Goal: Task Accomplishment & Management: Manage account settings

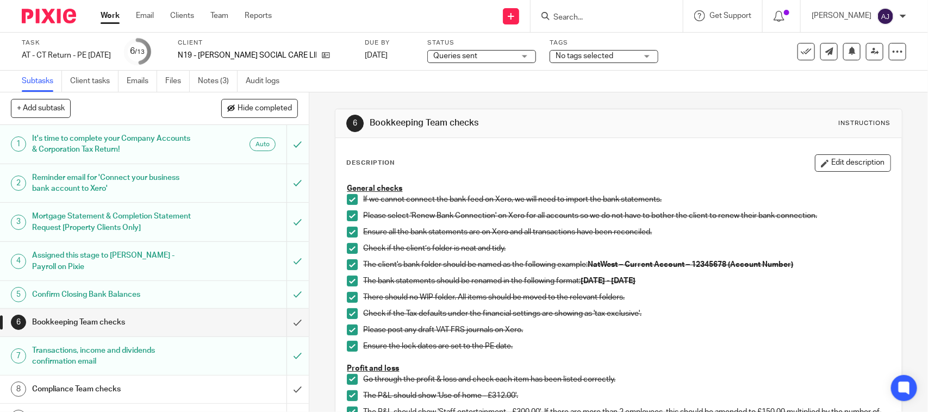
scroll to position [425, 0]
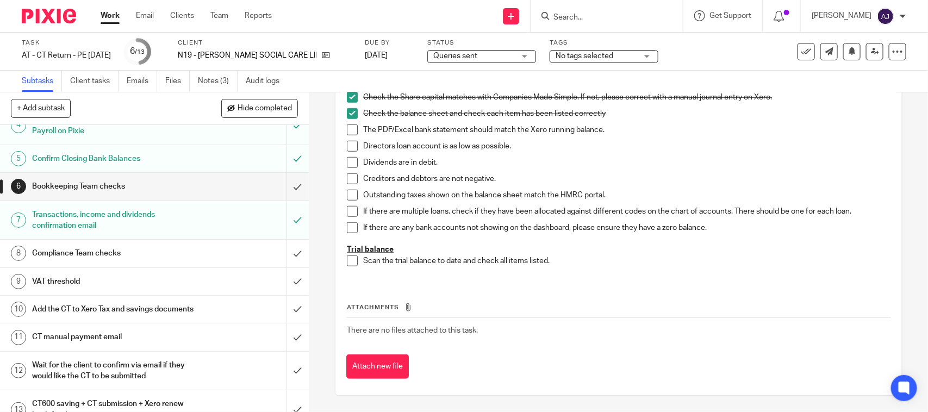
click at [582, 17] on input "Search" at bounding box center [601, 18] width 98 height 10
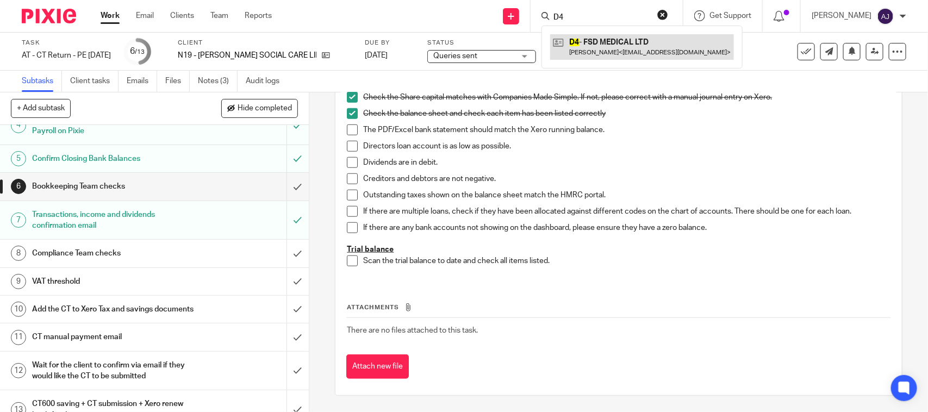
type input "D4"
click at [596, 49] on link at bounding box center [642, 46] width 184 height 25
click at [669, 163] on p "Dividends are in debit." at bounding box center [626, 162] width 527 height 11
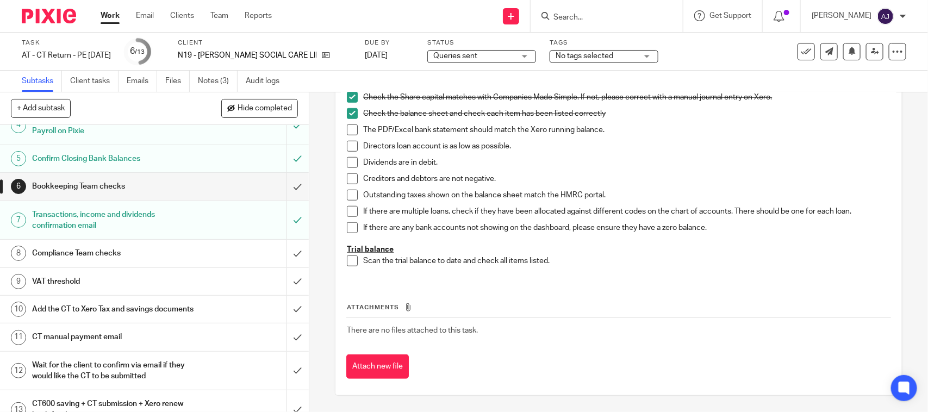
click at [694, 274] on div "General checks If we cannot connect the bank feed on Xero, we will need to impo…" at bounding box center [618, 16] width 554 height 527
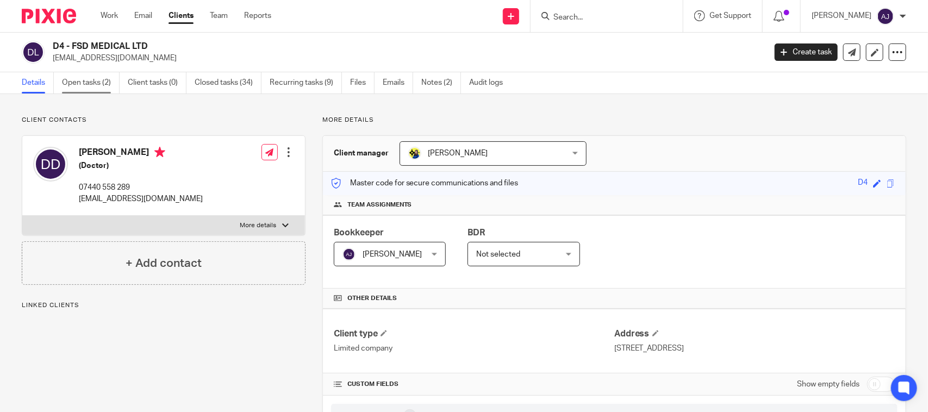
click at [91, 89] on link "Open tasks (2)" at bounding box center [91, 82] width 58 height 21
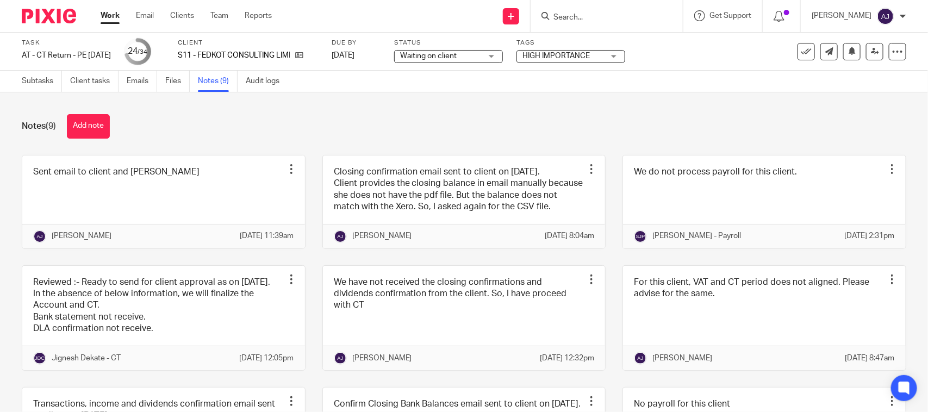
scroll to position [131, 0]
click at [336, 115] on div "Notes (9) Add note" at bounding box center [464, 126] width 885 height 24
click at [583, 16] on input "Search" at bounding box center [601, 18] width 98 height 10
drag, startPoint x: 578, startPoint y: 11, endPoint x: 586, endPoint y: 26, distance: 16.8
click at [578, 12] on form at bounding box center [610, 16] width 116 height 14
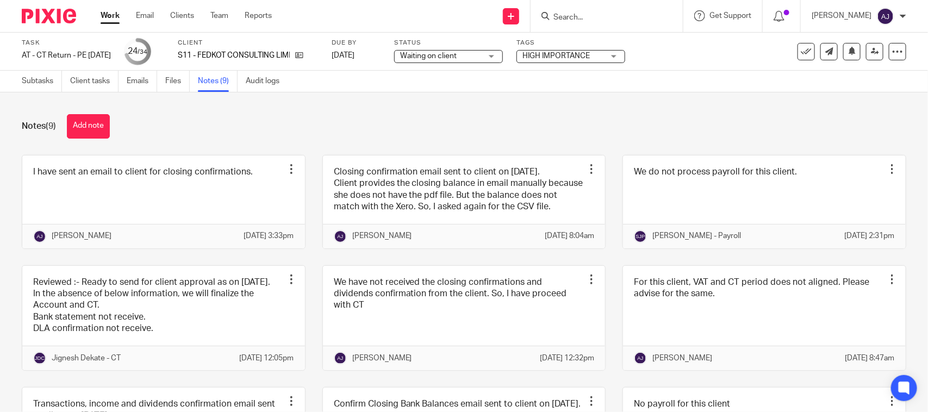
click at [607, 22] on input "Search" at bounding box center [601, 18] width 98 height 10
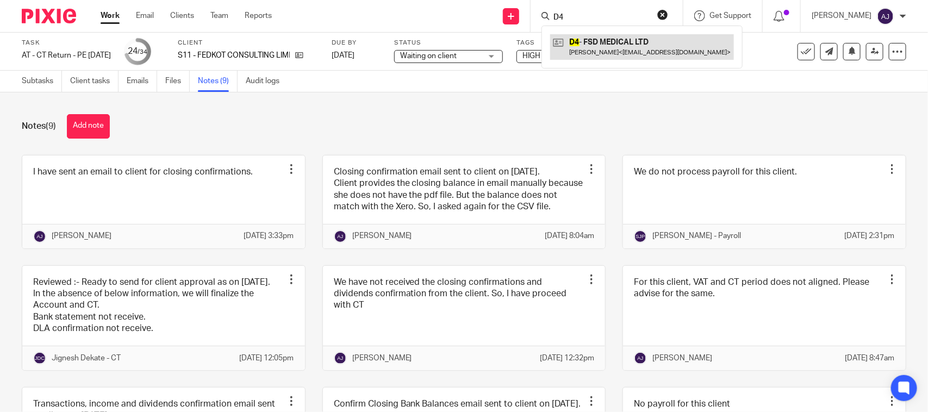
type input "D4"
click at [643, 37] on link at bounding box center [642, 46] width 184 height 25
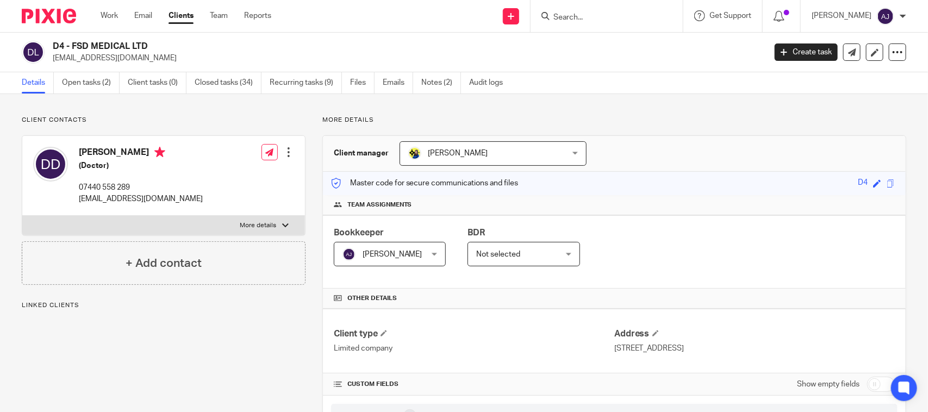
click at [313, 45] on h2 "D4 - FSD MEDICAL LTD" at bounding box center [335, 46] width 564 height 11
drag, startPoint x: 72, startPoint y: 45, endPoint x: 173, endPoint y: 45, distance: 100.6
click at [170, 45] on h2 "D4 - FSD MEDICAL LTD" at bounding box center [335, 46] width 564 height 11
copy h2 "FSD MEDICAL LTD"
click at [700, 87] on main "D4 - FSD MEDICAL LTD flaviu_deme@yahoo.com Create task Update from Companies Ho…" at bounding box center [464, 206] width 928 height 412
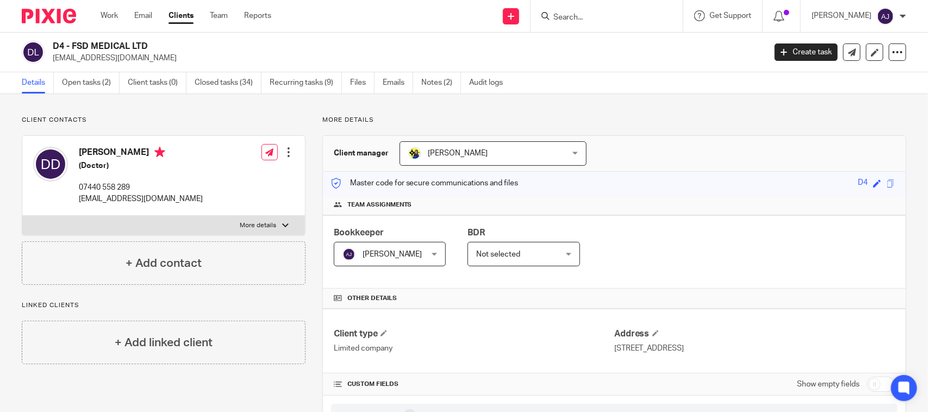
click at [93, 71] on div "D4 - FSD MEDICAL LTD flaviu_deme@yahoo.com Create task Update from Companies Ho…" at bounding box center [464, 53] width 928 height 40
click at [96, 75] on link "Open tasks (2)" at bounding box center [91, 82] width 58 height 21
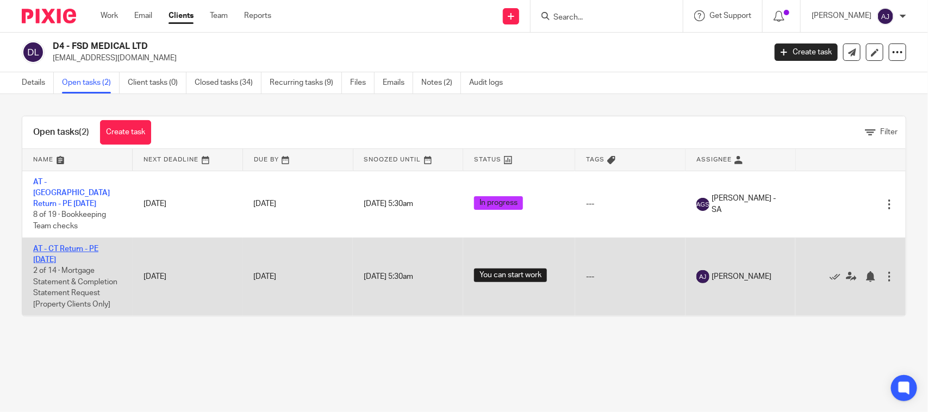
click at [78, 245] on link "AT - CT Return - PE [DATE]" at bounding box center [65, 254] width 65 height 18
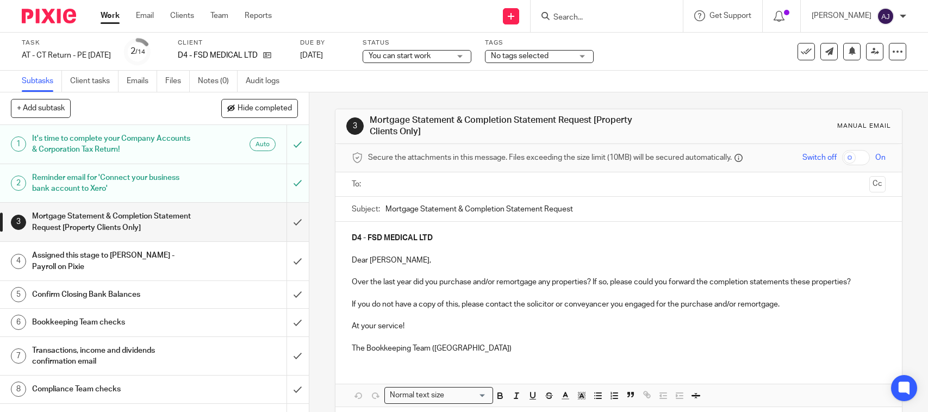
click at [216, 82] on link "Notes (0)" at bounding box center [218, 81] width 40 height 21
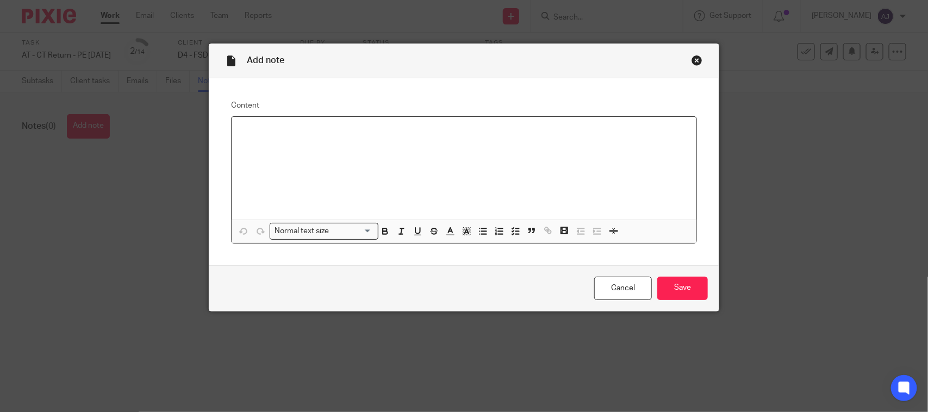
click at [307, 162] on div at bounding box center [464, 168] width 465 height 103
click at [661, 289] on input "Save" at bounding box center [682, 288] width 51 height 23
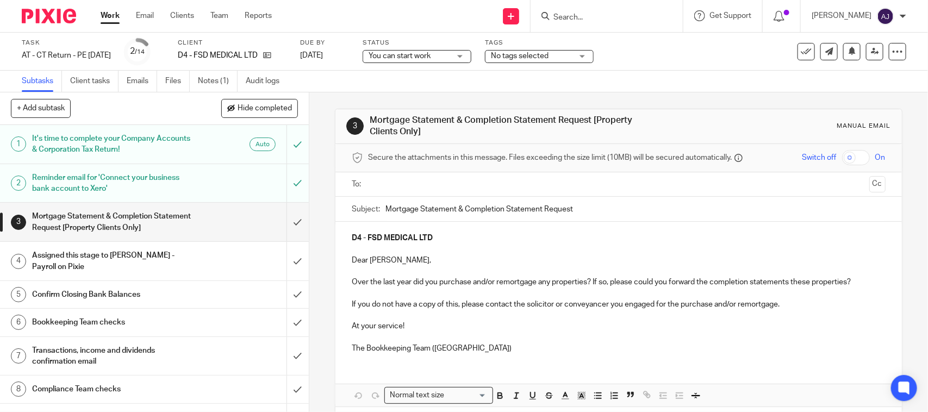
scroll to position [68, 0]
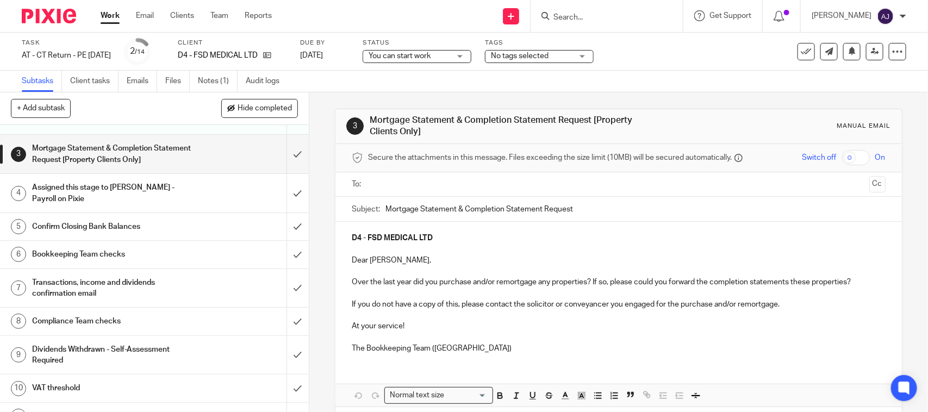
click at [272, 224] on link "5 Confirm Closing Bank Balances" at bounding box center [143, 226] width 287 height 27
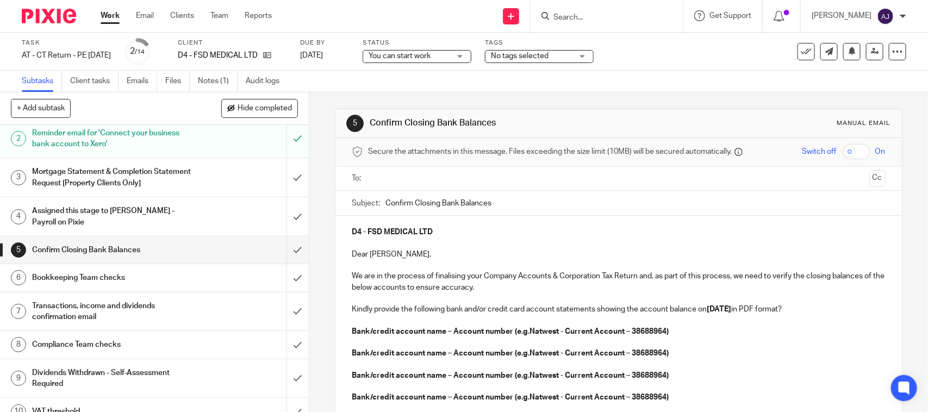
scroll to position [68, 0]
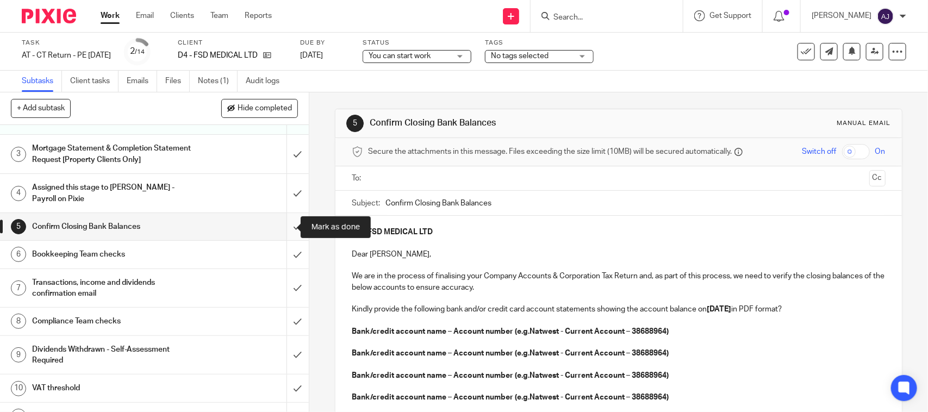
click at [278, 229] on input "submit" at bounding box center [154, 226] width 309 height 27
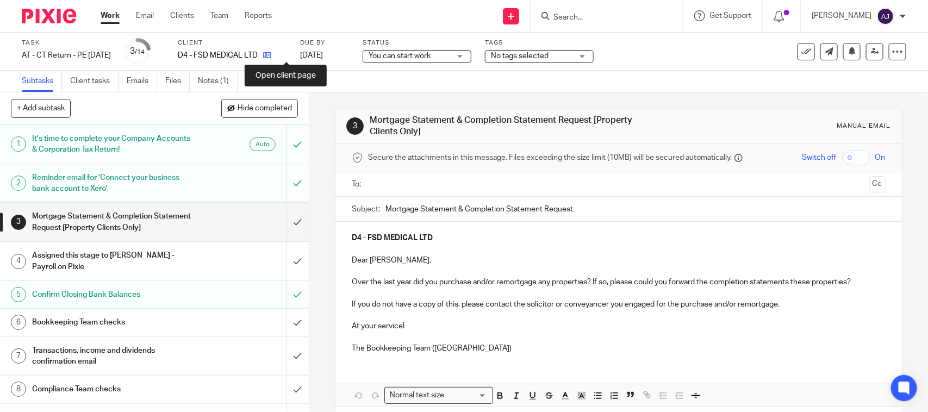
click at [271, 52] on icon at bounding box center [267, 55] width 8 height 8
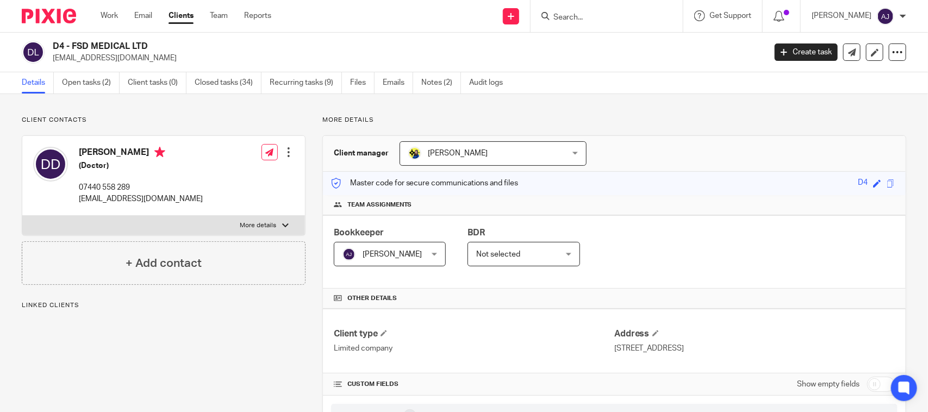
scroll to position [272, 0]
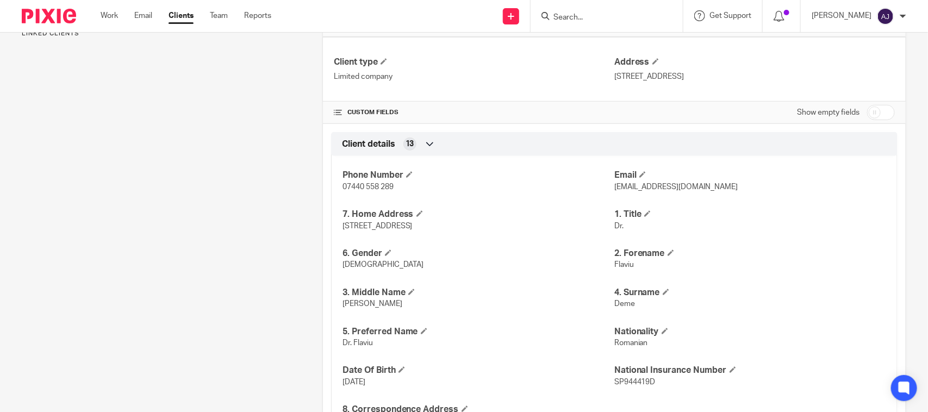
click at [343, 344] on span "Dr. Flaviu" at bounding box center [358, 343] width 30 height 8
copy p "Dr. Flaviu"
